Goal: Task Accomplishment & Management: Manage account settings

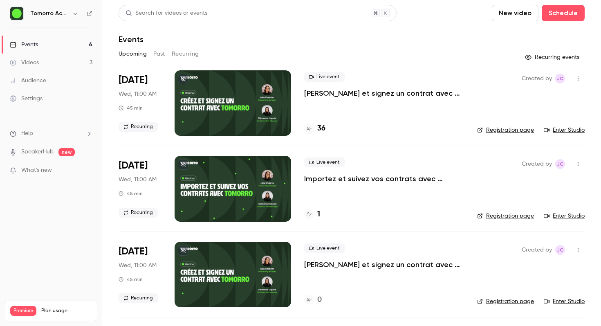
click at [161, 56] on button "Past" at bounding box center [159, 53] width 12 height 13
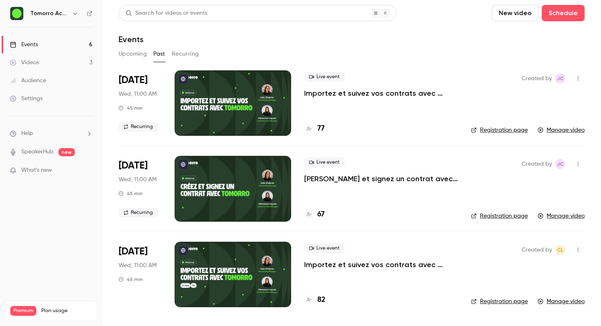
click at [576, 76] on icon "button" at bounding box center [578, 79] width 7 height 6
click at [576, 75] on div at bounding box center [300, 163] width 601 height 326
click at [578, 249] on icon "button" at bounding box center [578, 249] width 1 height 4
click at [358, 285] on div at bounding box center [300, 163] width 601 height 326
click at [569, 299] on link "Manage video" at bounding box center [561, 301] width 47 height 8
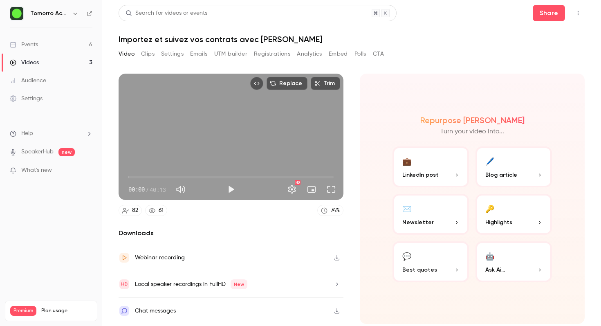
click at [577, 13] on icon "Top Bar Actions" at bounding box center [578, 13] width 7 height 6
click at [564, 35] on div "Unpublish from Channel" at bounding box center [546, 34] width 65 height 8
